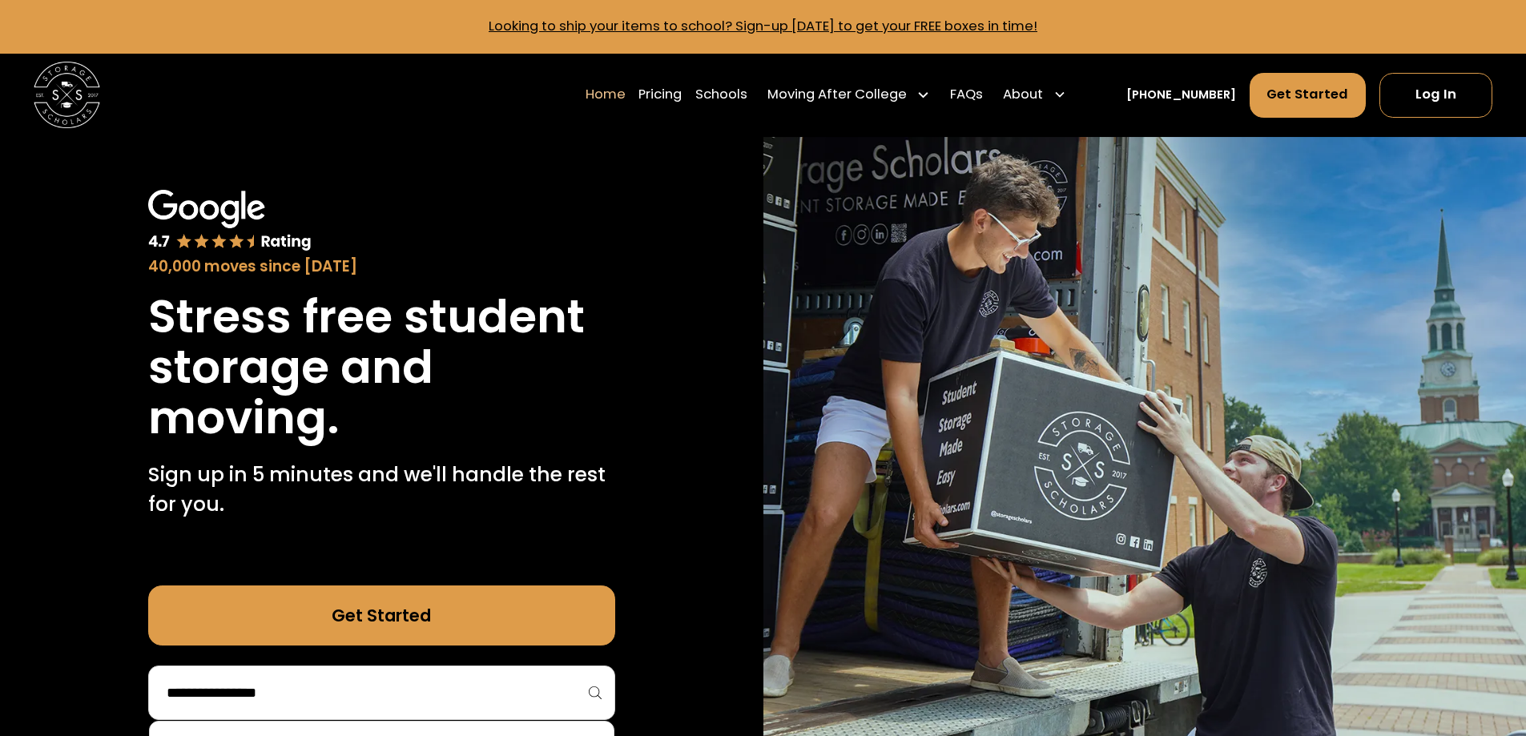
click at [379, 682] on input "search" at bounding box center [381, 692] width 433 height 27
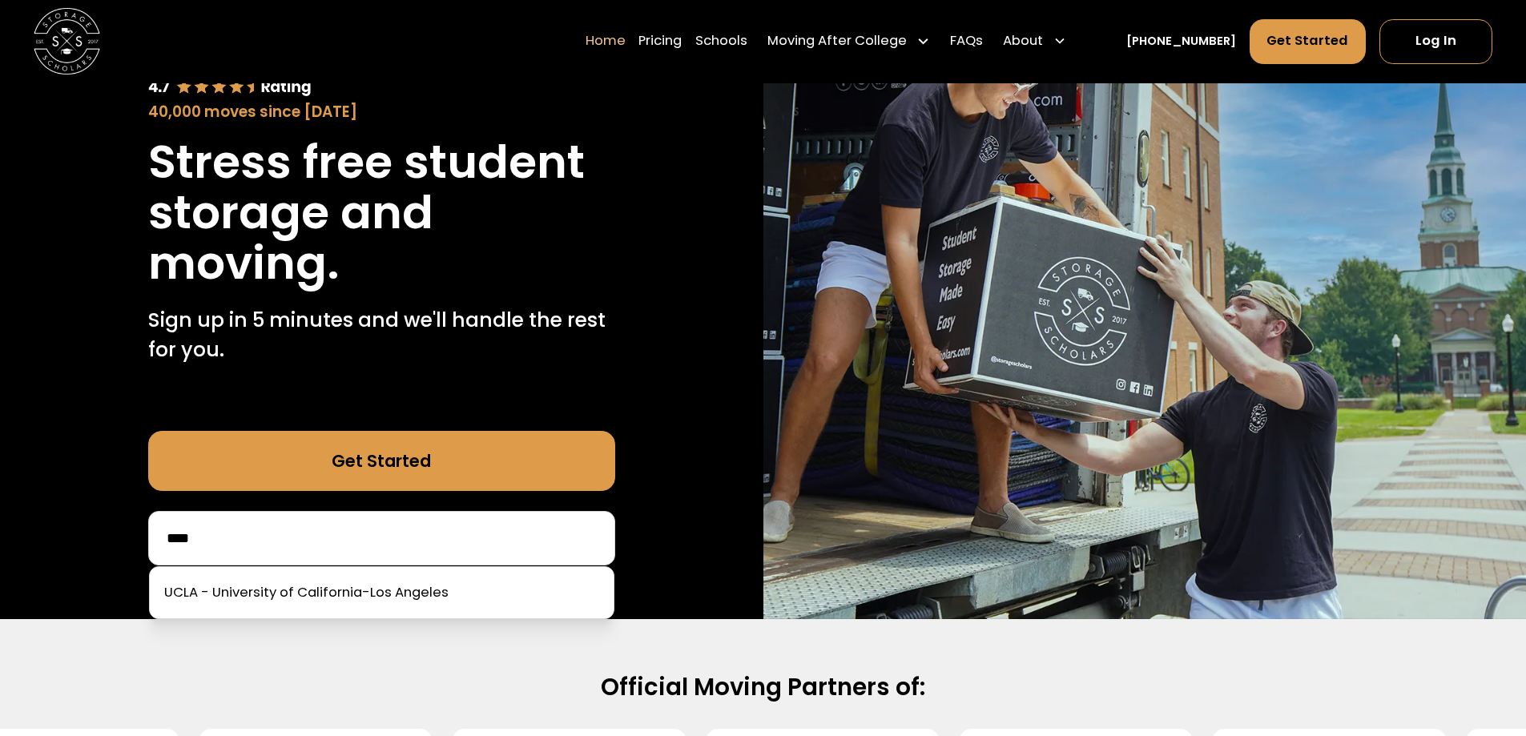
scroll to position [240, 0]
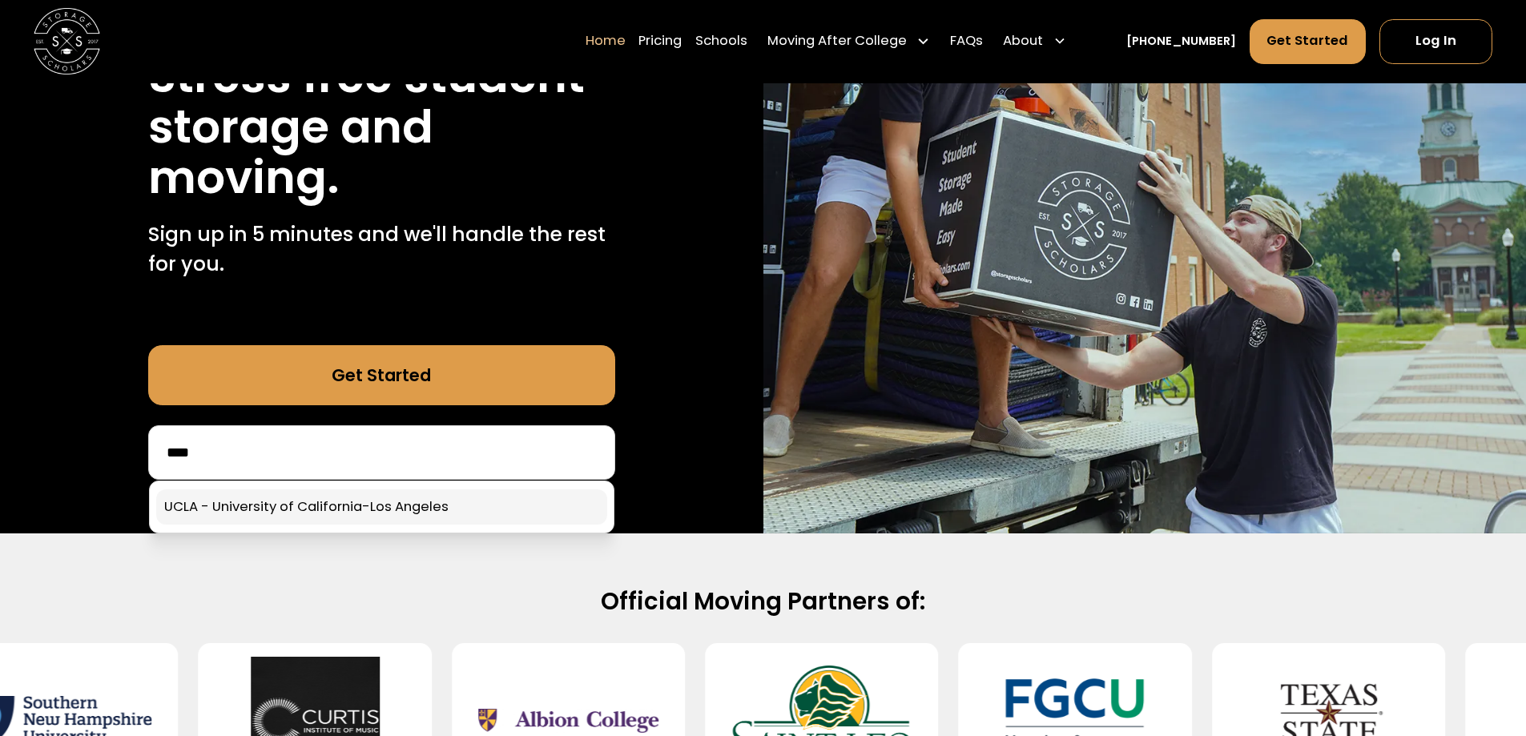
type input "****"
click at [312, 506] on link at bounding box center [381, 506] width 451 height 35
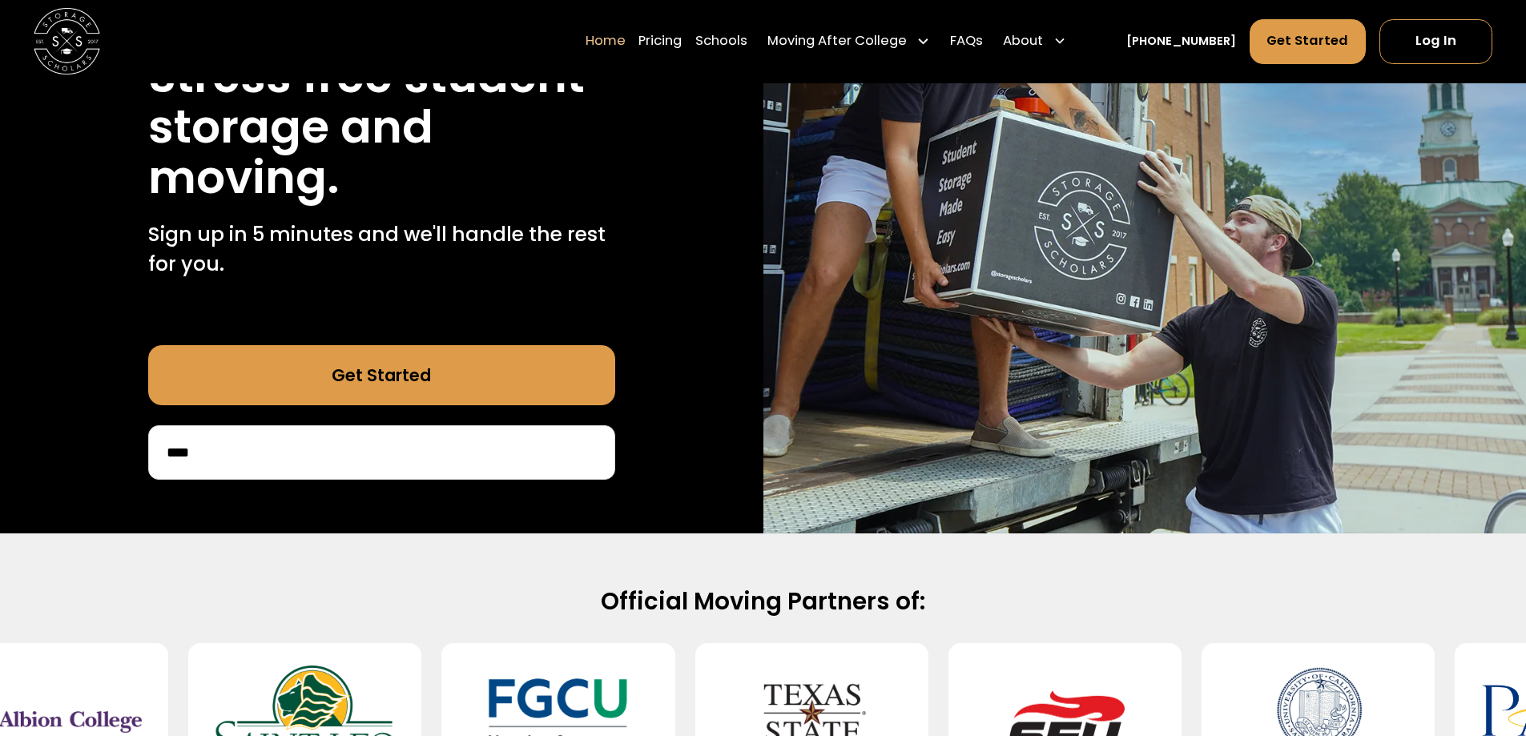
click at [512, 378] on link "Get Started" at bounding box center [381, 375] width 467 height 60
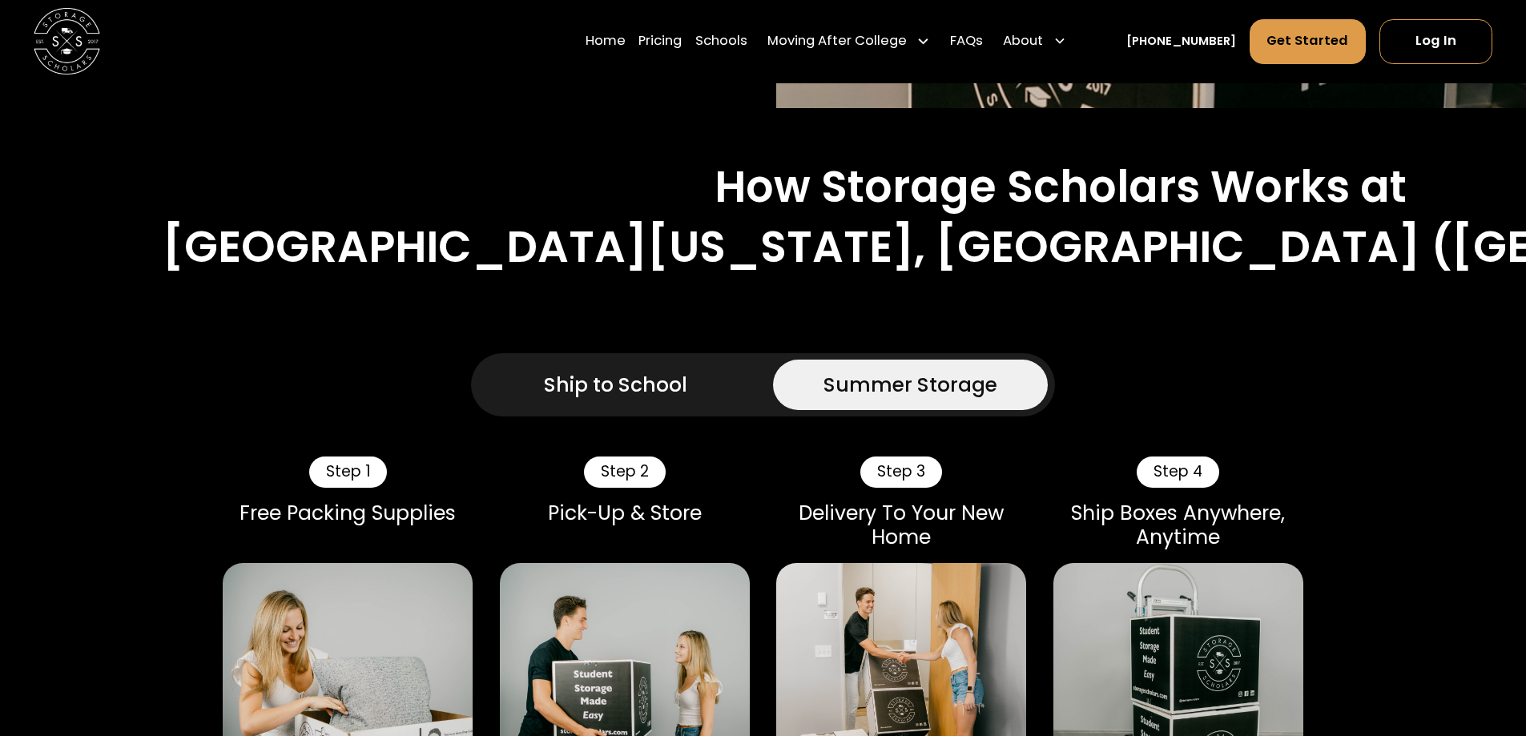
scroll to position [961, 0]
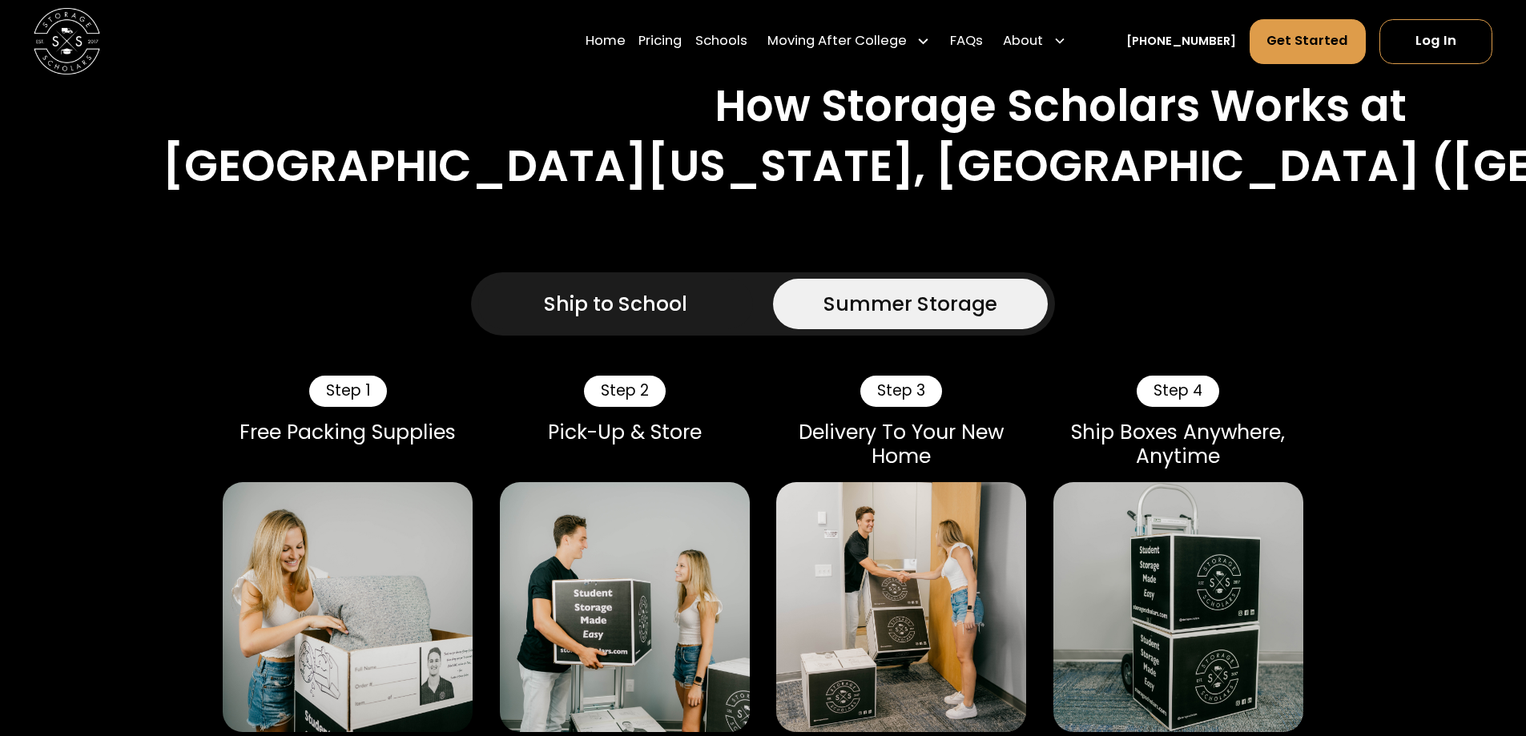
click at [645, 289] on div "Ship to School" at bounding box center [615, 304] width 143 height 30
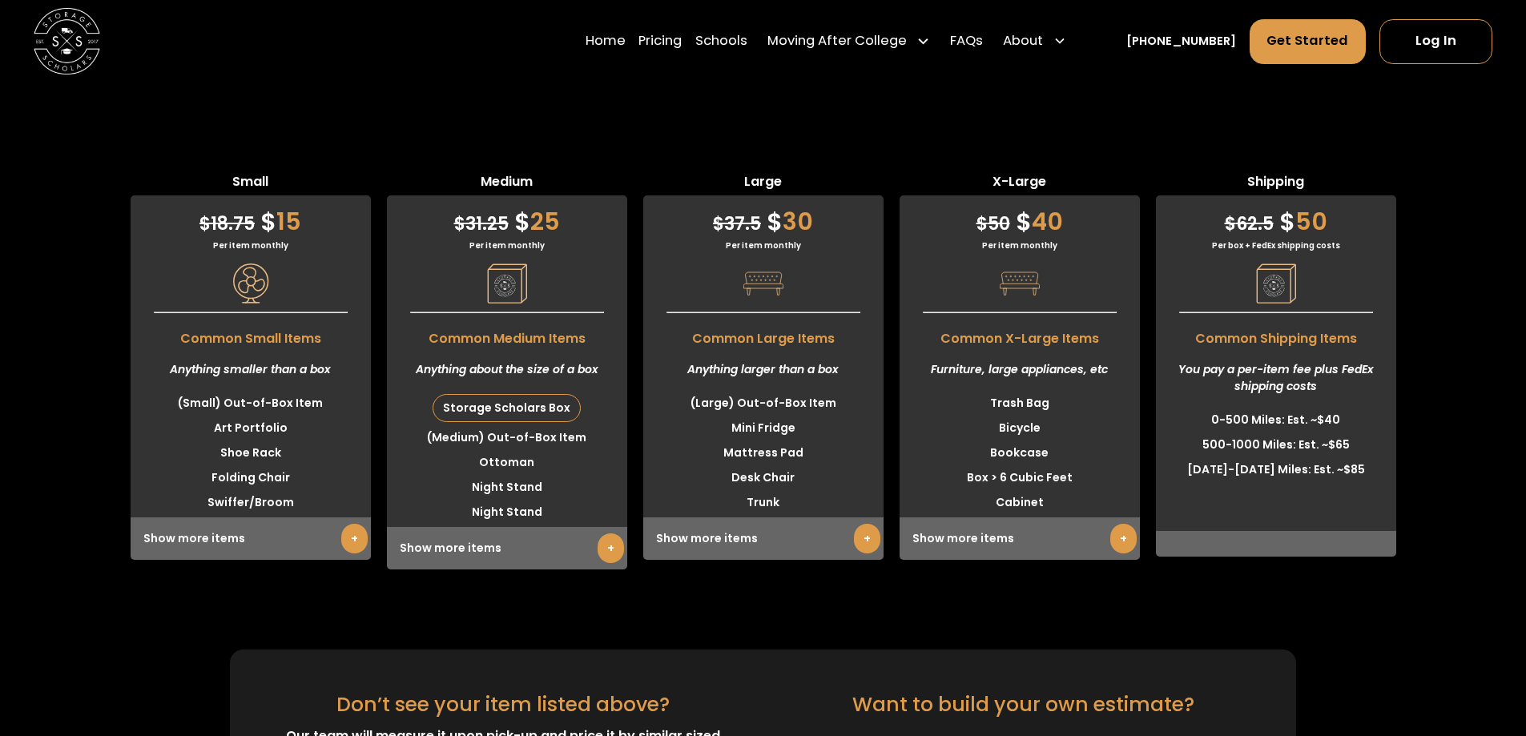
scroll to position [4245, 0]
